Goal: Task Accomplishment & Management: Use online tool/utility

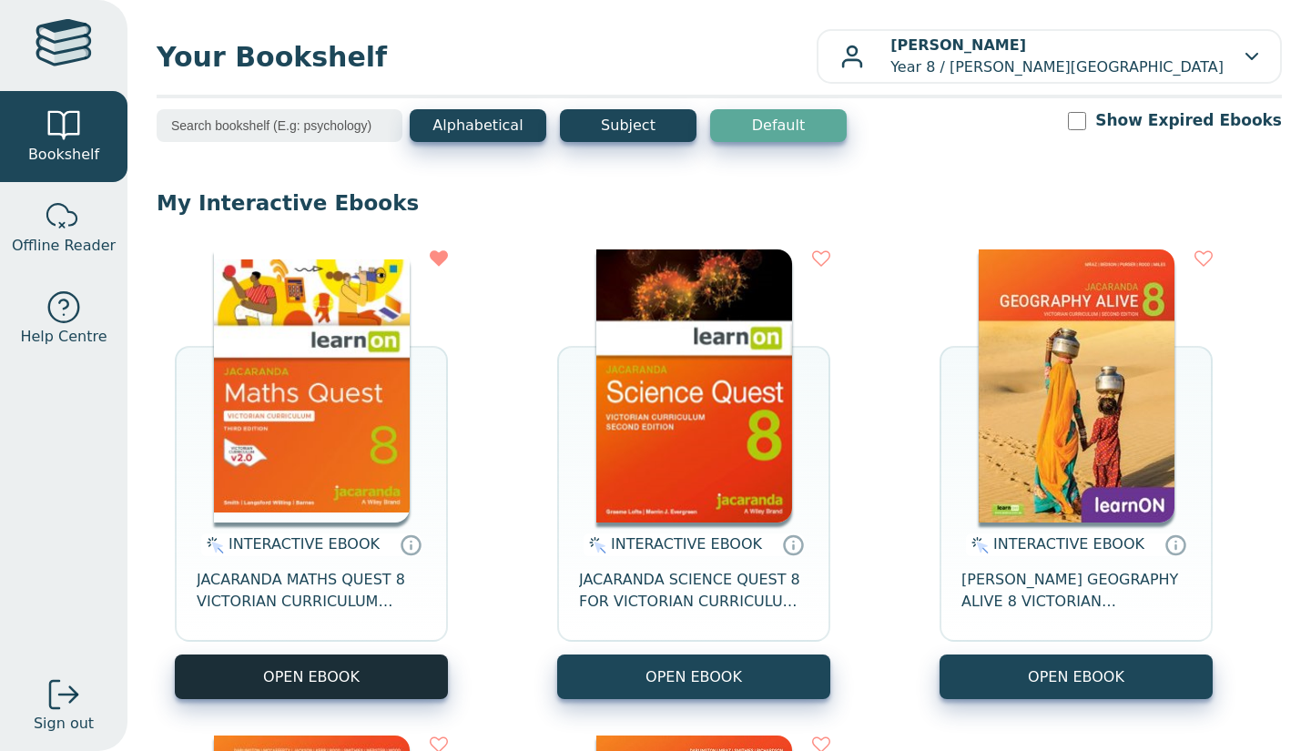
click at [317, 693] on button "OPEN EBOOK" at bounding box center [311, 676] width 273 height 45
click at [351, 669] on button "OPEN EBOOK" at bounding box center [311, 676] width 273 height 45
